Goal: Task Accomplishment & Management: Use online tool/utility

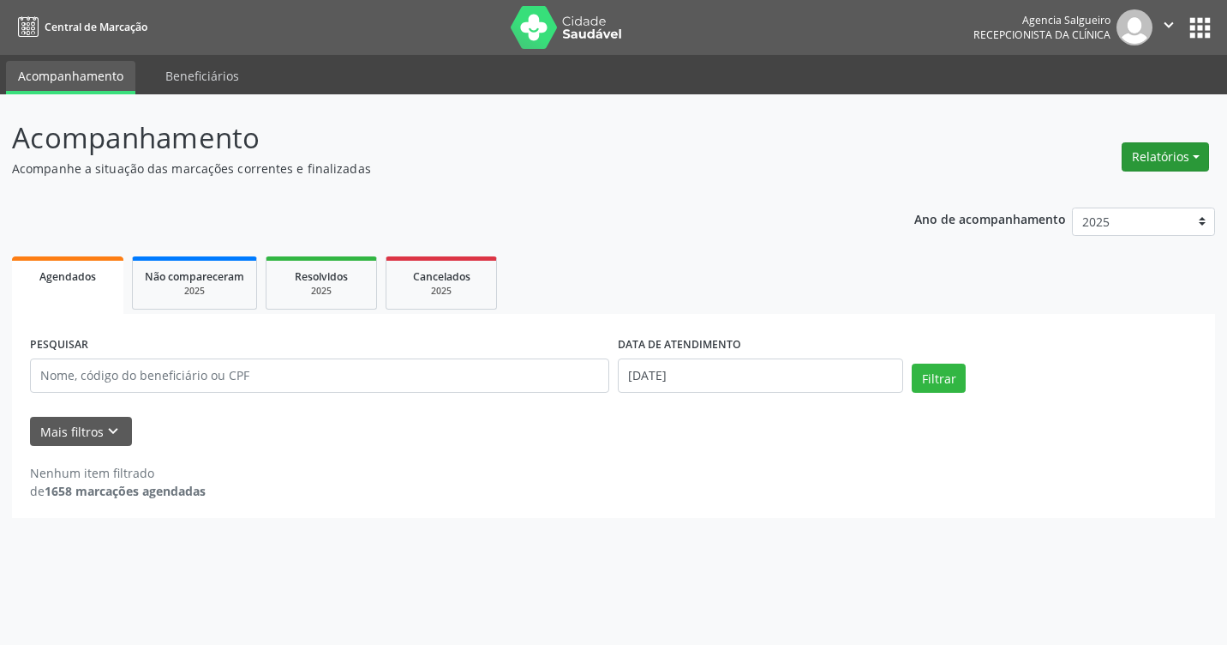
click at [1191, 153] on button "Relatórios" at bounding box center [1165, 156] width 87 height 29
click at [1103, 195] on link "Agendamentos" at bounding box center [1118, 194] width 184 height 24
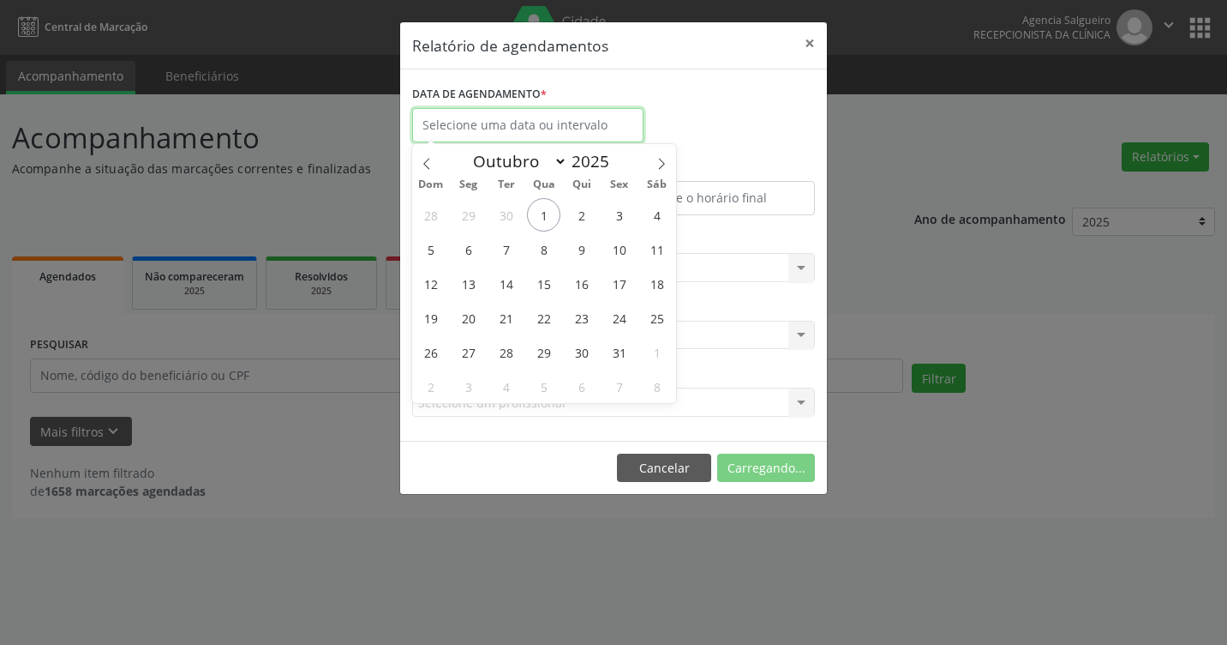
click at [551, 117] on input "text" at bounding box center [527, 125] width 231 height 34
click at [544, 215] on span "1" at bounding box center [543, 214] width 33 height 33
type input "[DATE]"
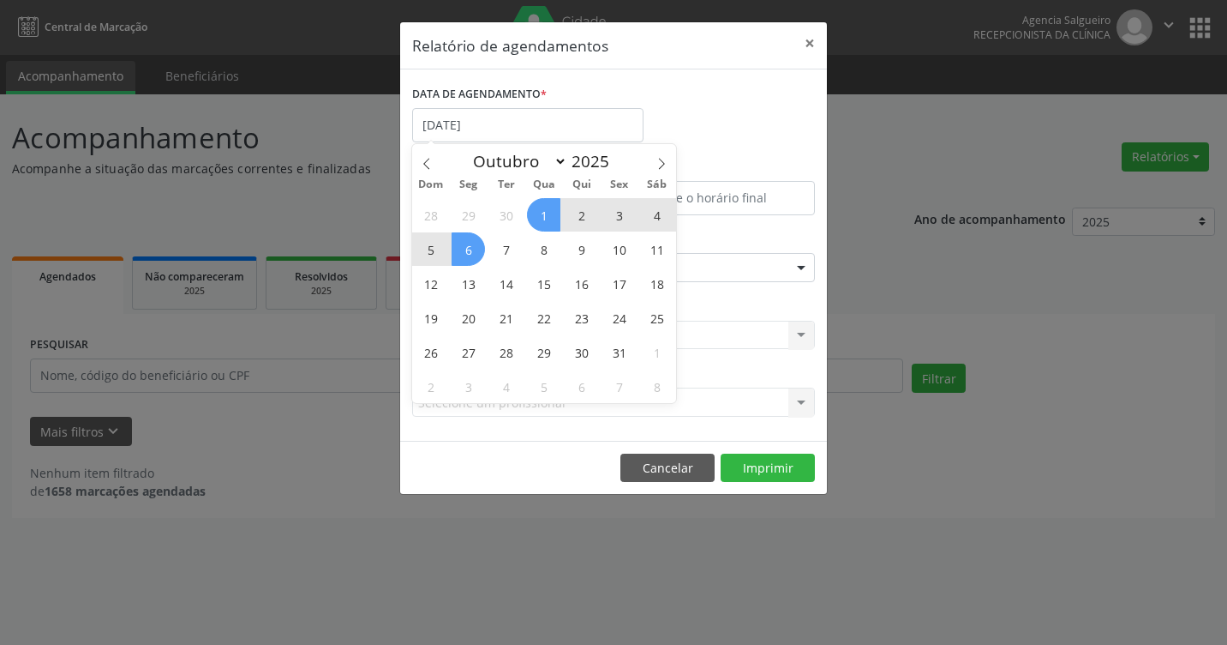
click at [468, 254] on span "6" at bounding box center [468, 248] width 33 height 33
click at [468, 254] on div "Seleciona uma especialidade" at bounding box center [613, 267] width 403 height 29
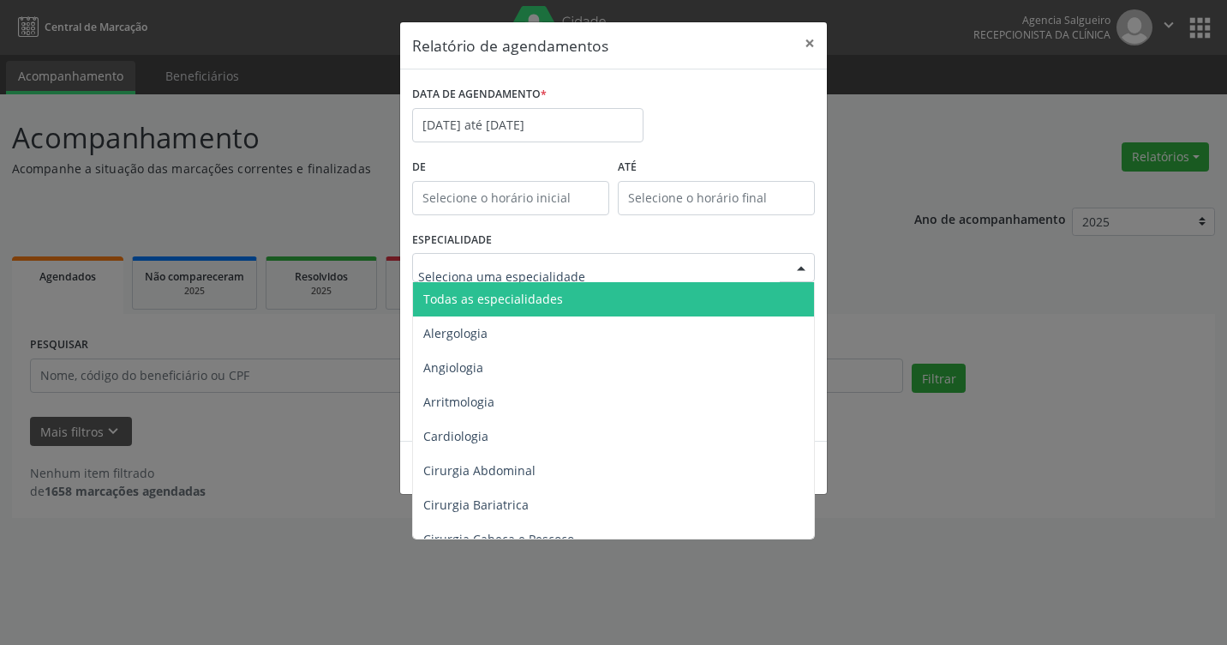
click at [807, 270] on div at bounding box center [802, 268] width 26 height 29
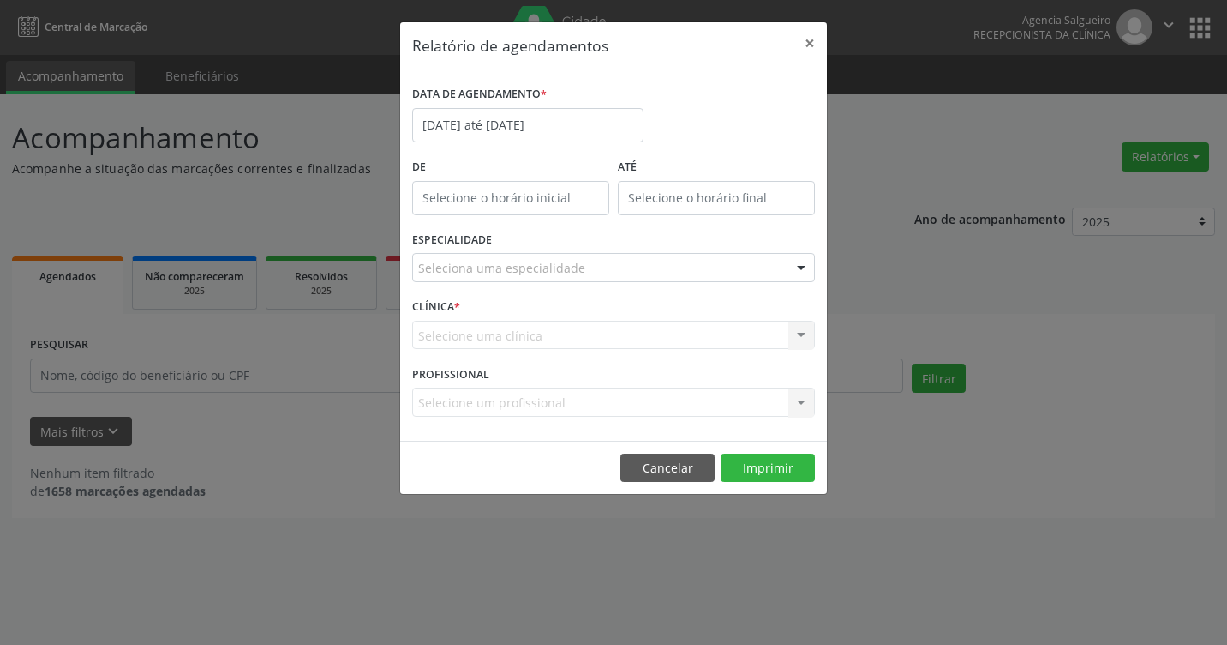
click at [628, 272] on div "Seleciona uma especialidade" at bounding box center [613, 267] width 403 height 29
type input "clinic"
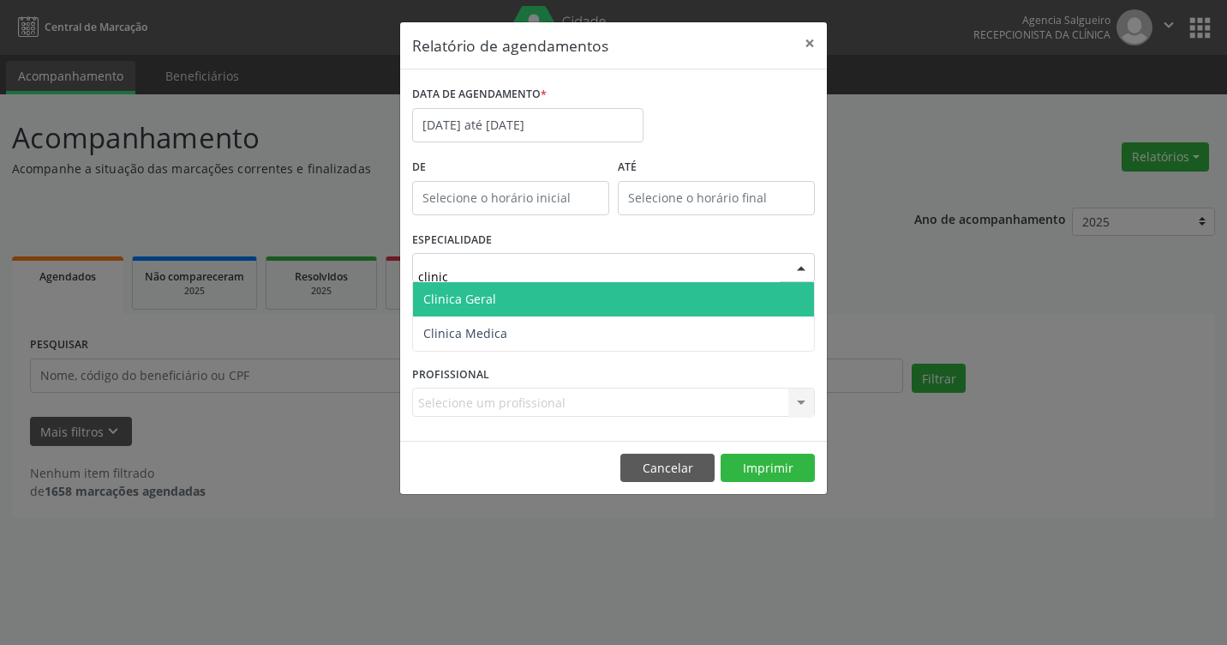
click at [615, 303] on span "Clinica Geral" at bounding box center [613, 299] width 401 height 34
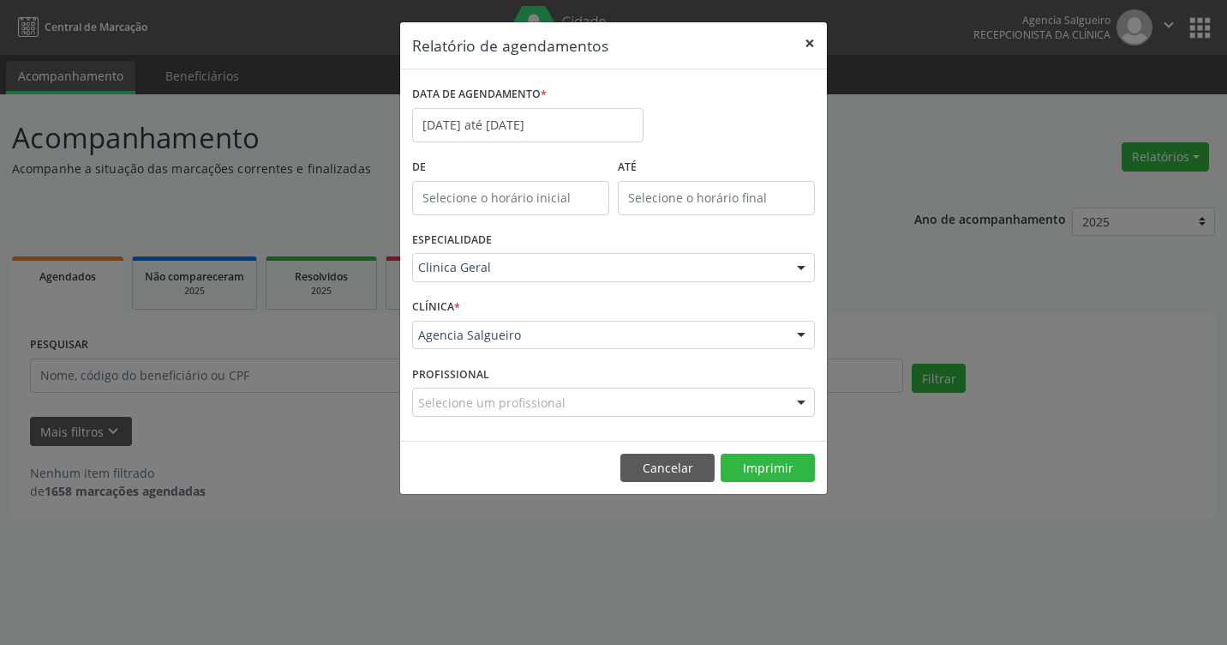
click at [817, 39] on button "×" at bounding box center [810, 43] width 34 height 42
